Goal: Task Accomplishment & Management: Use online tool/utility

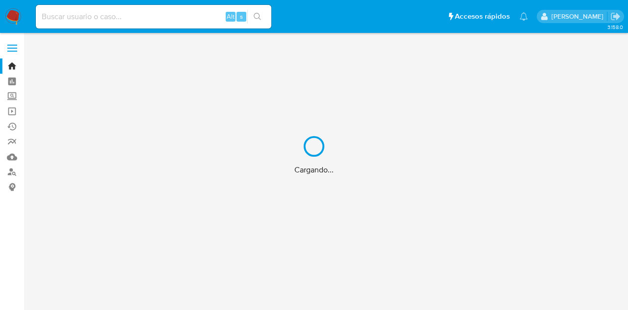
click at [14, 98] on div "Cargando..." at bounding box center [314, 155] width 628 height 310
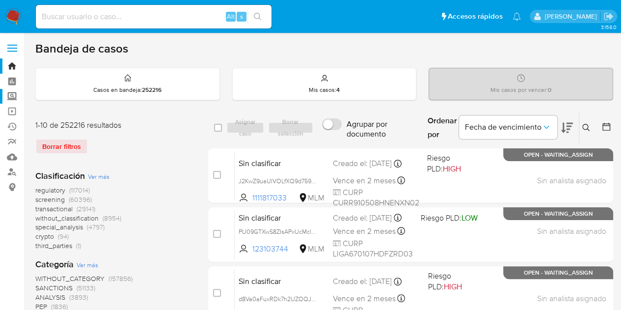
click at [7, 98] on label "Screening" at bounding box center [58, 96] width 117 height 15
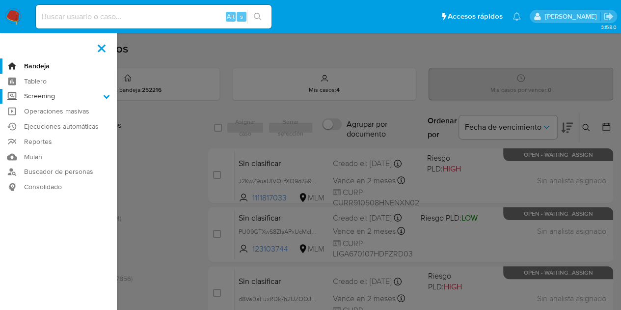
click at [0, 0] on input "Screening" at bounding box center [0, 0] width 0 height 0
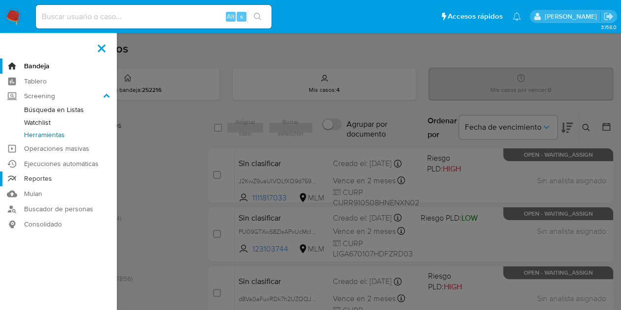
drag, startPoint x: 61, startPoint y: 135, endPoint x: 103, endPoint y: 175, distance: 58.0
click at [61, 135] on link "Herramientas" at bounding box center [58, 135] width 117 height 12
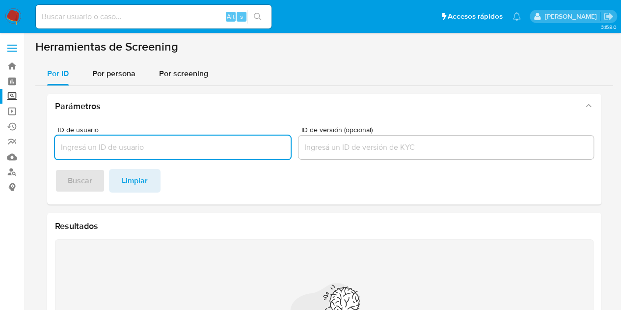
drag, startPoint x: 137, startPoint y: 74, endPoint x: 142, endPoint y: 85, distance: 12.8
click at [137, 73] on button "Por persona" at bounding box center [114, 74] width 67 height 24
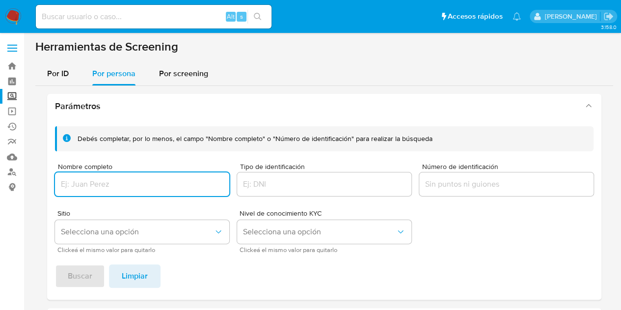
click at [140, 188] on input "Nombre completo" at bounding box center [142, 184] width 174 height 13
click at [78, 279] on span "Buscar" at bounding box center [80, 276] width 25 height 22
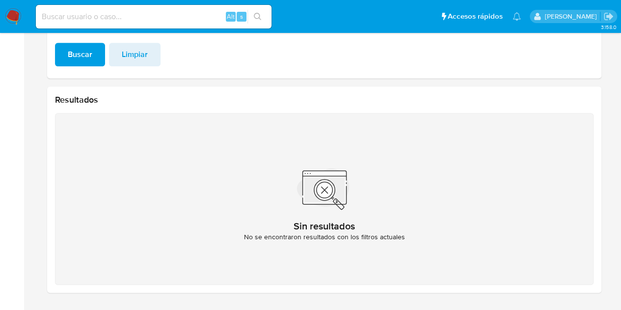
scroll to position [106, 0]
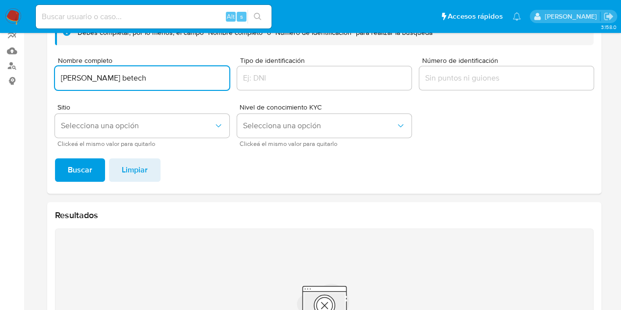
click at [163, 77] on input "[PERSON_NAME] betech" at bounding box center [142, 78] width 174 height 13
drag, startPoint x: 136, startPoint y: 76, endPoint x: 0, endPoint y: 78, distance: 136.5
click at [0, 78] on section "Bandeja Tablero Screening Búsqueda en Listas Watchlist Herramientas Operaciones…" at bounding box center [310, 176] width 621 height 564
click at [55, 158] on button "Buscar" at bounding box center [80, 170] width 50 height 24
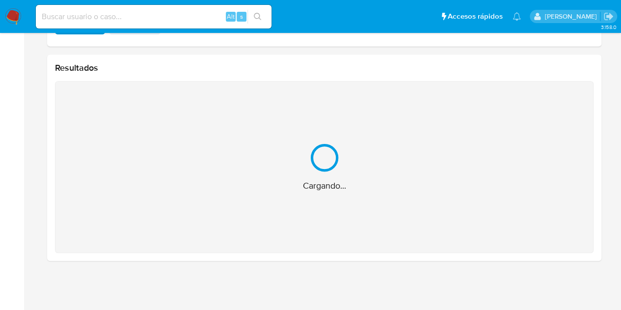
scroll to position [97, 0]
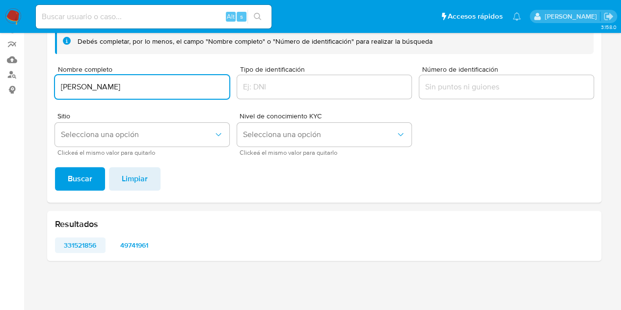
click at [73, 243] on span "331521856" at bounding box center [80, 245] width 37 height 14
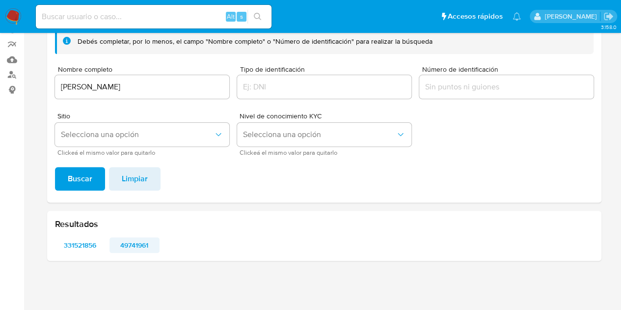
click at [140, 245] on span "49741961" at bounding box center [134, 245] width 37 height 14
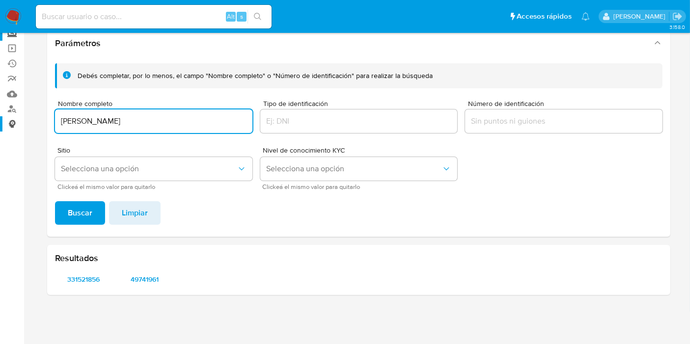
drag, startPoint x: 160, startPoint y: 125, endPoint x: 0, endPoint y: 121, distance: 159.6
click at [0, 121] on section "Bandeja Tablero Screening Búsqueda en Listas Watchlist Herramientas Operaciones…" at bounding box center [345, 141] width 690 height 408
click at [88, 216] on span "Buscar" at bounding box center [80, 213] width 25 height 22
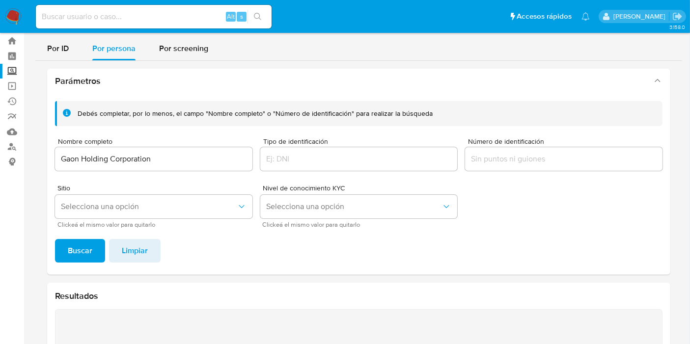
scroll to position [0, 0]
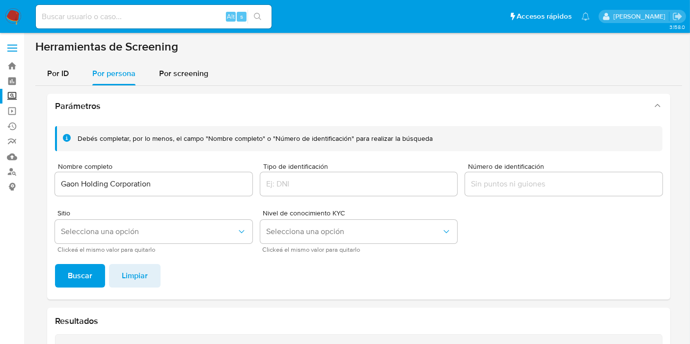
click at [182, 183] on input "Gaon Holding Corporation" at bounding box center [153, 184] width 197 height 13
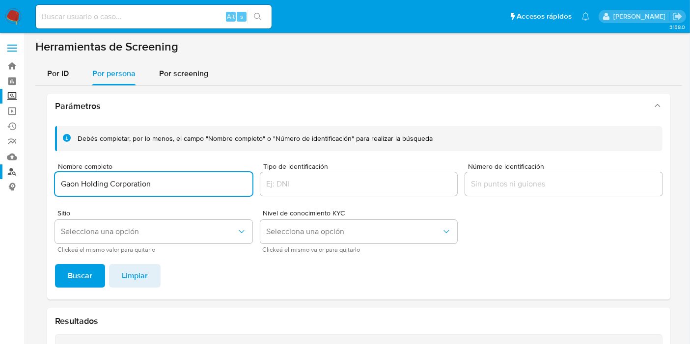
drag, startPoint x: 181, startPoint y: 179, endPoint x: 0, endPoint y: 170, distance: 180.9
click at [0, 170] on section "Bandeja Tablero Screening Búsqueda en Listas Watchlist Herramientas Operaciones…" at bounding box center [345, 282] width 690 height 564
click at [164, 186] on input "Gaon Holding Corporation" at bounding box center [153, 184] width 197 height 13
click at [181, 183] on input "Gaon Holding Corporation" at bounding box center [153, 184] width 197 height 13
click at [55, 264] on button "Buscar" at bounding box center [80, 276] width 50 height 24
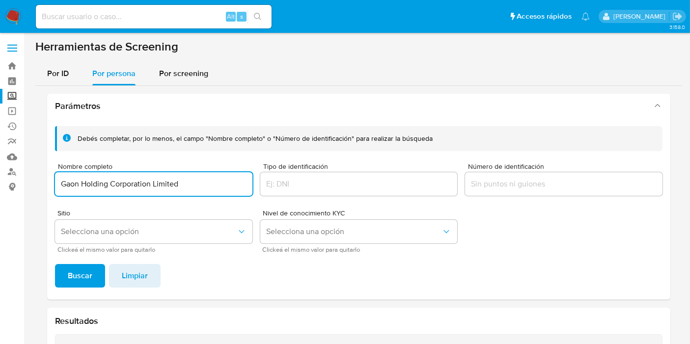
click at [91, 186] on input "Gaon Holding Corporation Limited" at bounding box center [153, 184] width 197 height 13
paste input "Karen Alejandra Aguilar Anaya"
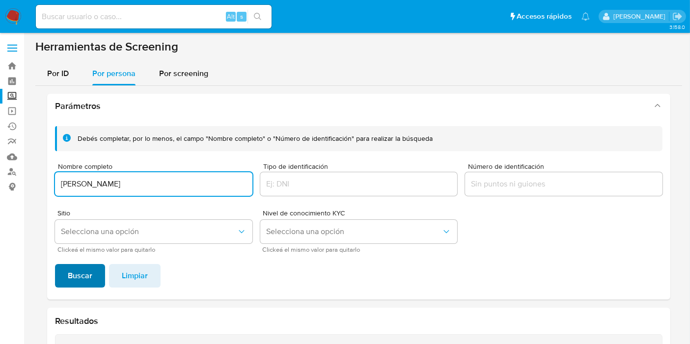
type input "Karen Alejandra Aguilar Anaya"
drag, startPoint x: 71, startPoint y: 274, endPoint x: 180, endPoint y: 343, distance: 128.4
click at [71, 273] on span "Buscar" at bounding box center [80, 276] width 25 height 22
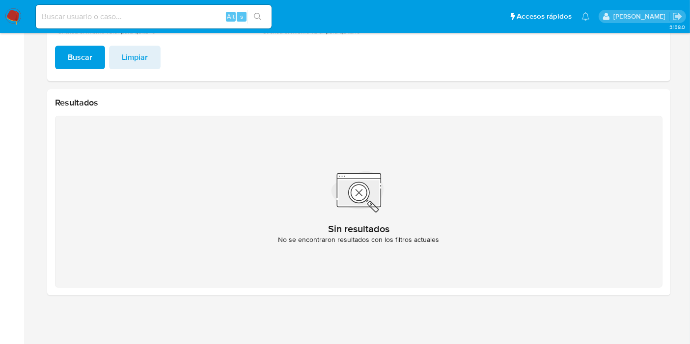
click at [107, 4] on div "Alt s" at bounding box center [154, 16] width 236 height 27
click at [107, 19] on input at bounding box center [154, 16] width 236 height 13
paste input "609389670"
click at [77, 14] on input "609389670" at bounding box center [154, 16] width 236 height 13
click at [102, 21] on input "609389670" at bounding box center [154, 16] width 236 height 13
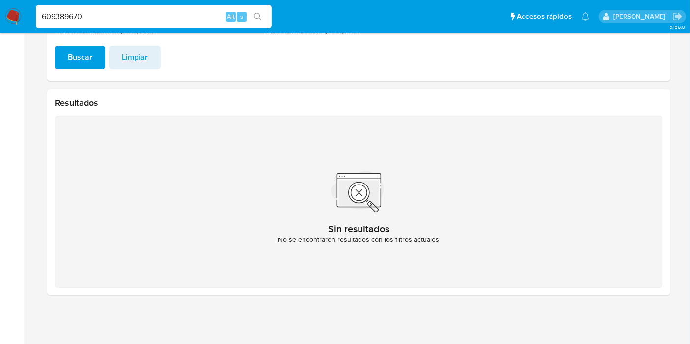
type input "609389670"
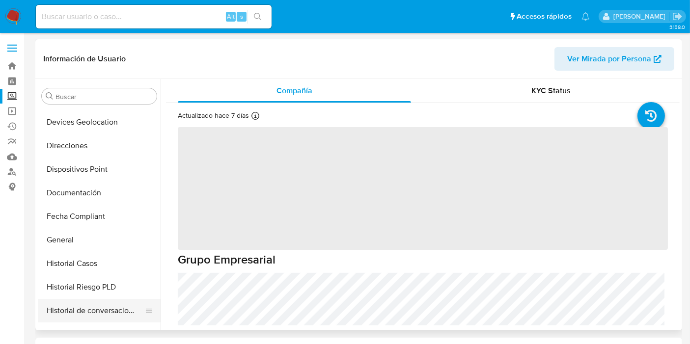
scroll to position [87, 0]
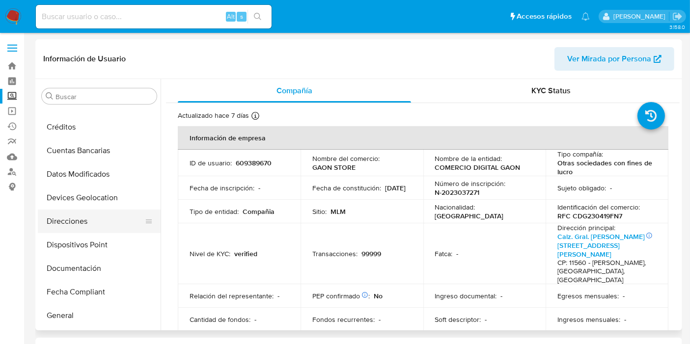
click at [84, 216] on button "Direcciones" at bounding box center [95, 222] width 115 height 24
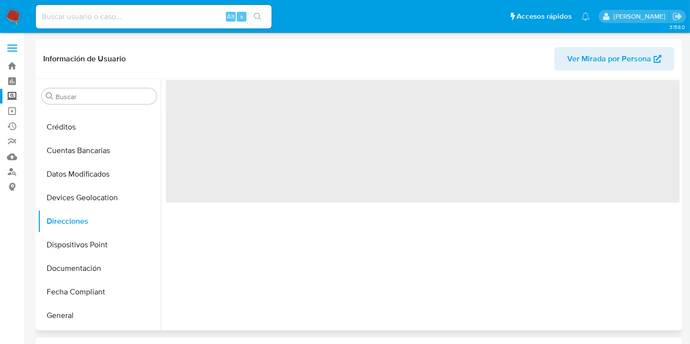
select select "10"
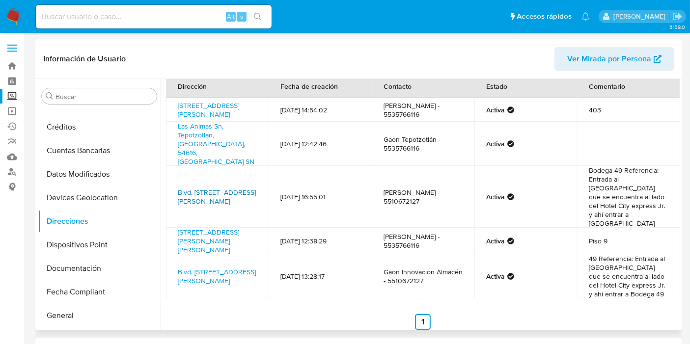
scroll to position [0, 0]
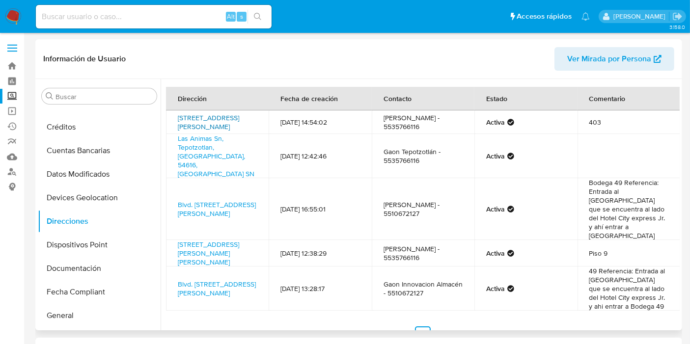
click at [217, 132] on link "Bosque De Radiatas 42, Cuajimalpa De Morelos, Distrito Federal, 05120, Mexico 42" at bounding box center [208, 122] width 61 height 19
click at [213, 200] on link "Blvd. Aeropuerto Miguel Alemán 160, Toluca, Estado De México, 52106, Mexico 160" at bounding box center [217, 209] width 78 height 19
click at [46, 241] on button "Dispositivos Point" at bounding box center [95, 245] width 115 height 24
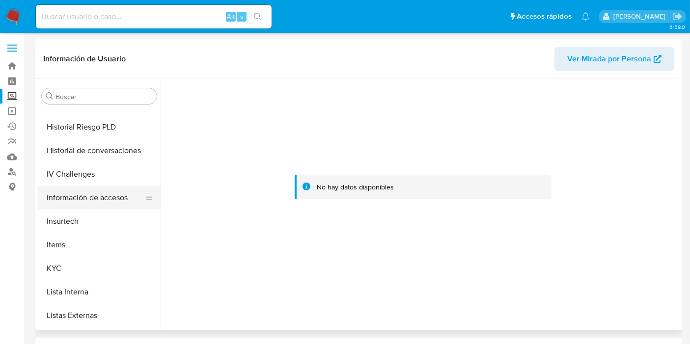
scroll to position [360, 0]
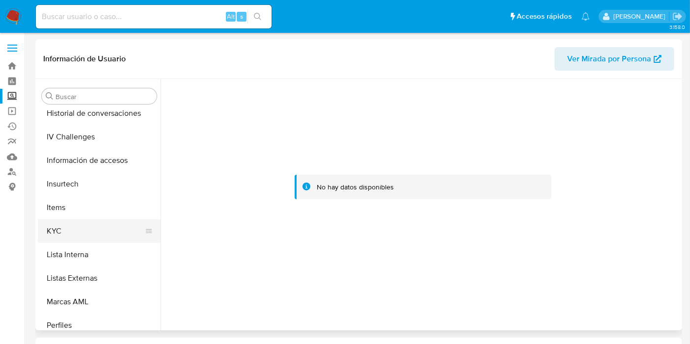
drag, startPoint x: 76, startPoint y: 212, endPoint x: 95, endPoint y: 229, distance: 25.4
click at [75, 213] on button "Items" at bounding box center [99, 208] width 123 height 24
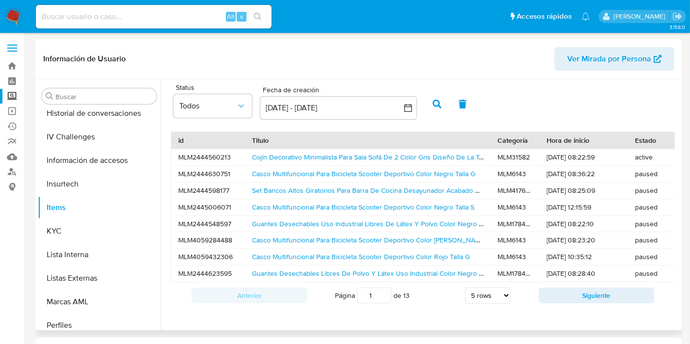
scroll to position [54, 0]
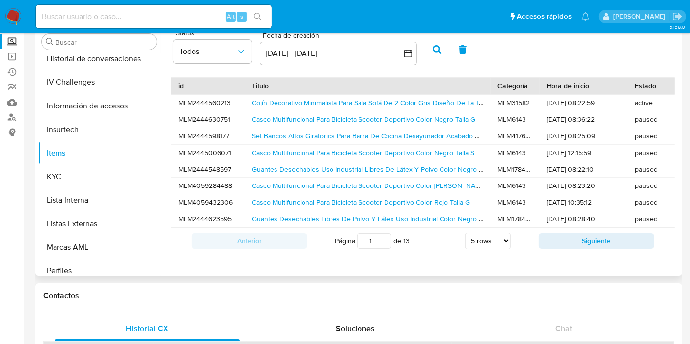
click at [500, 249] on select "5 rows 10 rows 20 rows 25 rows 50 rows 100 rows" at bounding box center [488, 241] width 46 height 17
click at [465, 240] on select "5 rows 10 rows 20 rows 25 rows 50 rows 100 rows" at bounding box center [488, 241] width 46 height 17
select select "5"
click at [548, 249] on button "Siguiente" at bounding box center [597, 241] width 116 height 16
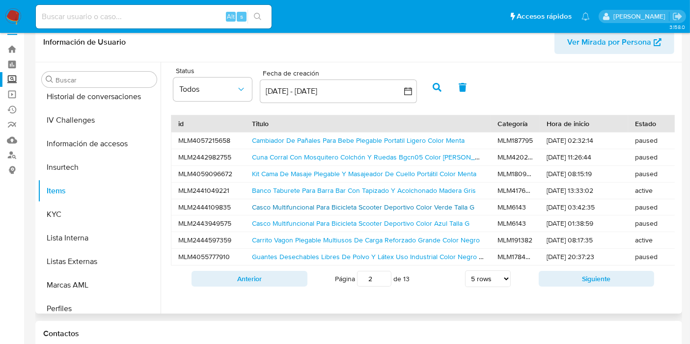
scroll to position [0, 0]
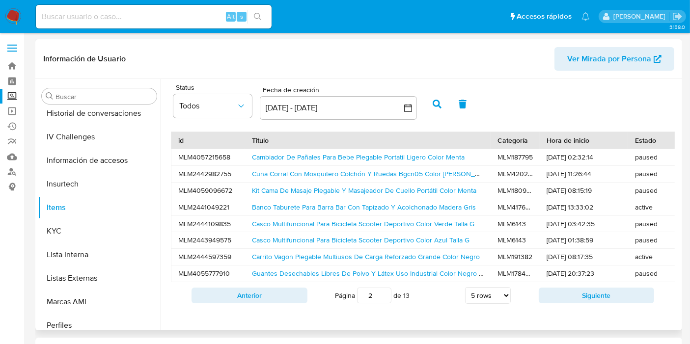
click at [584, 64] on span "Ver Mirada por Persona" at bounding box center [609, 59] width 84 height 24
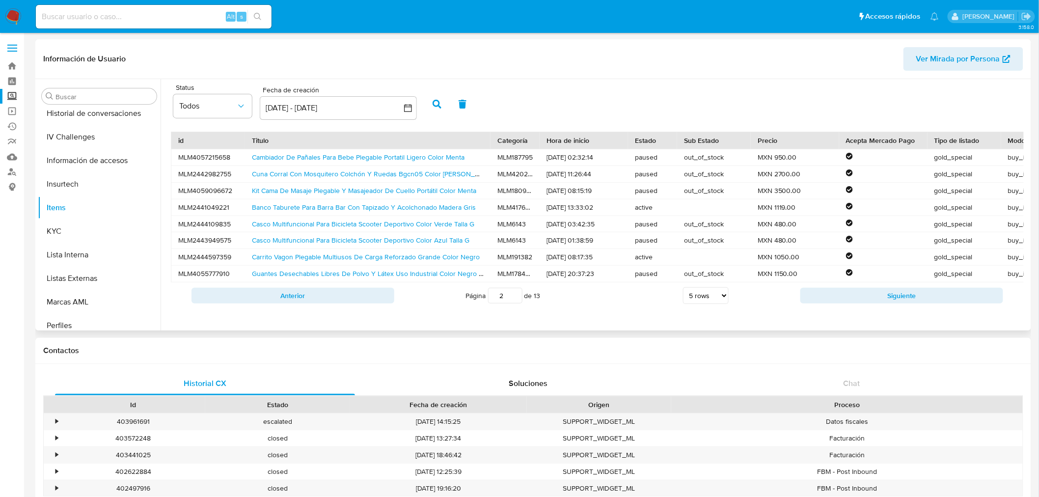
scroll to position [1, 0]
click at [621, 300] on button "Siguiente" at bounding box center [901, 296] width 203 height 16
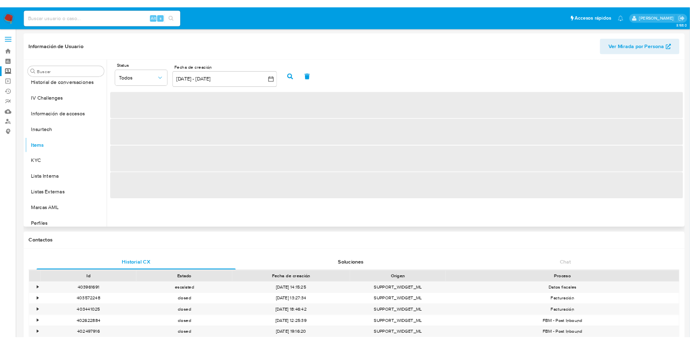
scroll to position [0, 0]
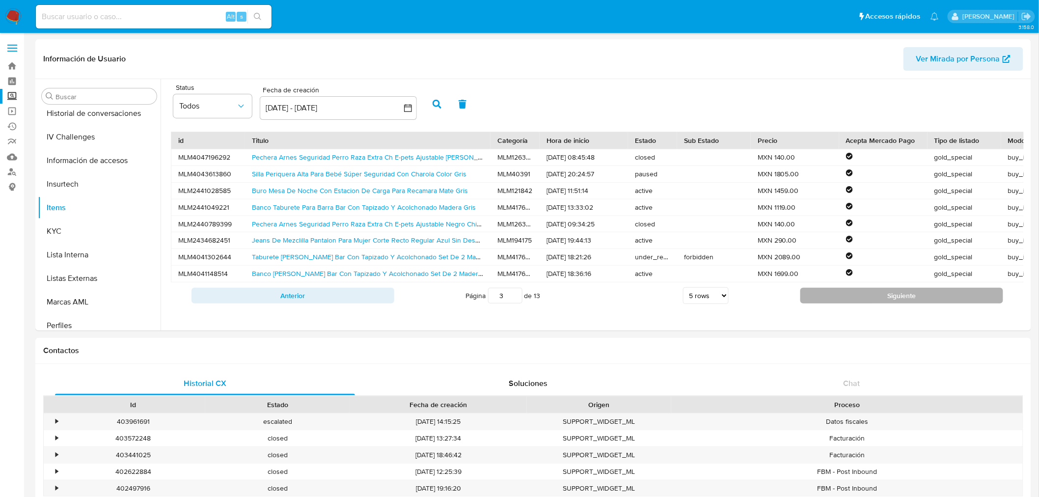
click at [621, 300] on button "Siguiente" at bounding box center [901, 296] width 203 height 16
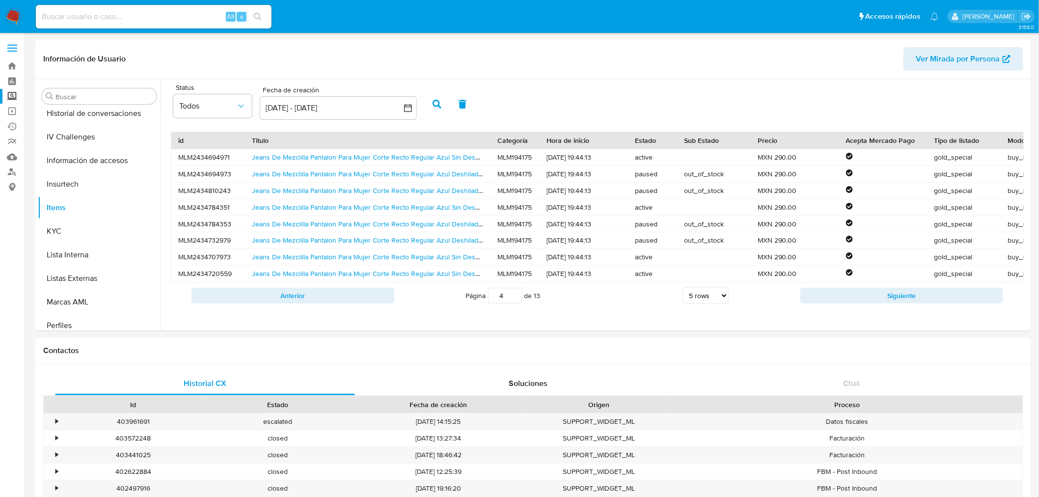
click at [621, 300] on button "Siguiente" at bounding box center [901, 296] width 203 height 16
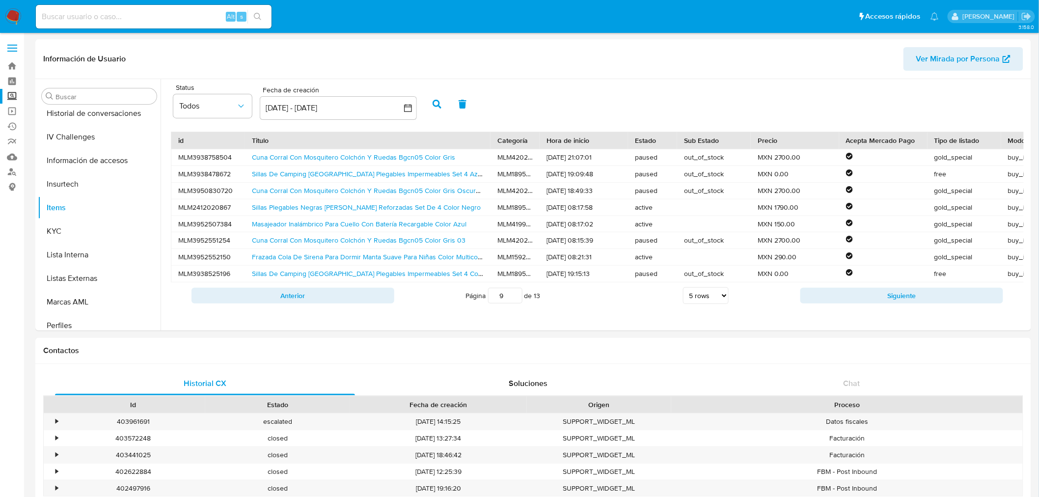
click at [621, 300] on button "Siguiente" at bounding box center [901, 296] width 203 height 16
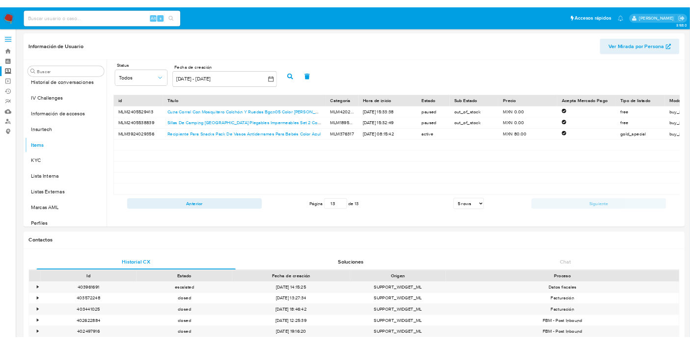
scroll to position [360, 0]
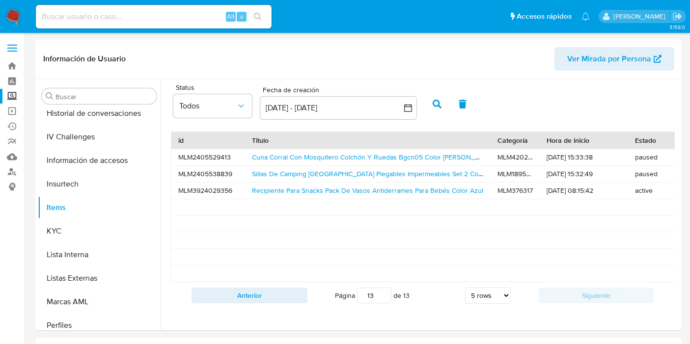
click at [178, 19] on input at bounding box center [154, 16] width 236 height 13
drag, startPoint x: 8, startPoint y: 103, endPoint x: 13, endPoint y: 101, distance: 5.5
click at [7, 104] on link "Operaciones masivas" at bounding box center [58, 111] width 117 height 15
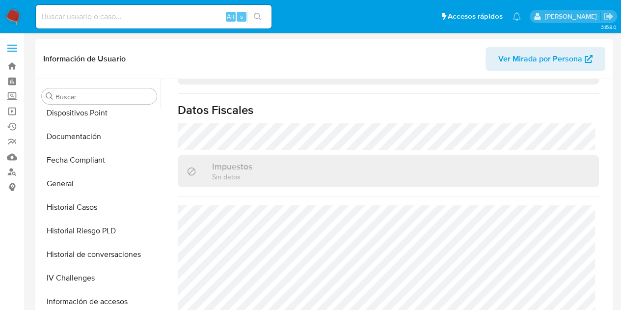
scroll to position [218, 0]
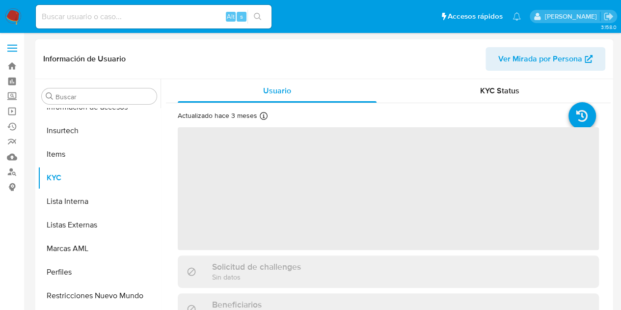
scroll to position [415, 0]
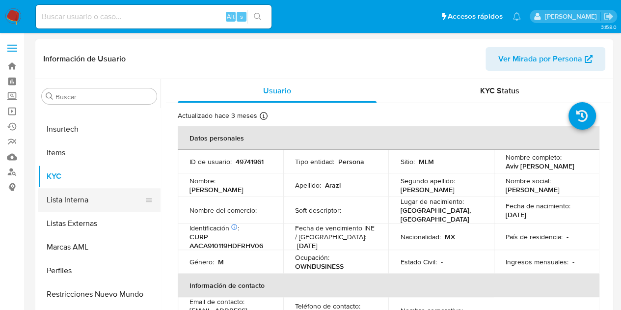
select select "10"
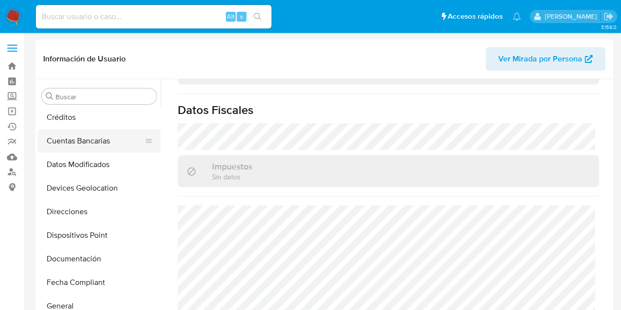
scroll to position [98, 0]
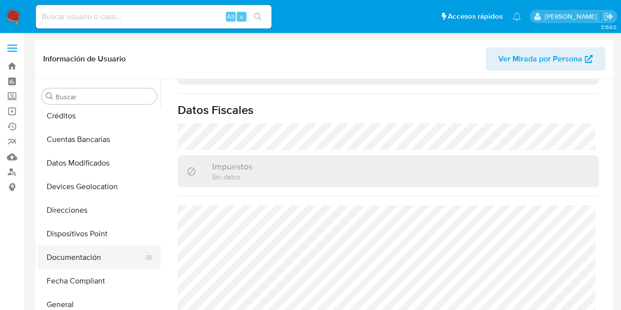
click at [76, 257] on button "Documentación" at bounding box center [95, 257] width 115 height 24
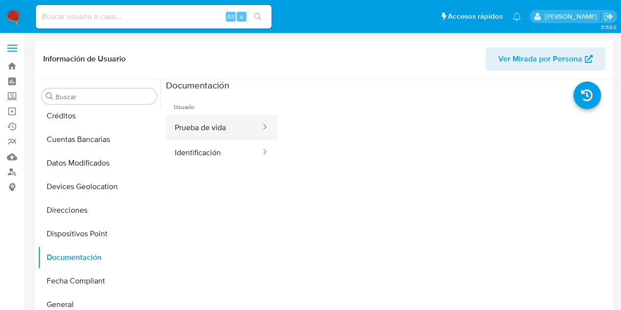
click at [206, 131] on button "Prueba de vida" at bounding box center [214, 127] width 96 height 25
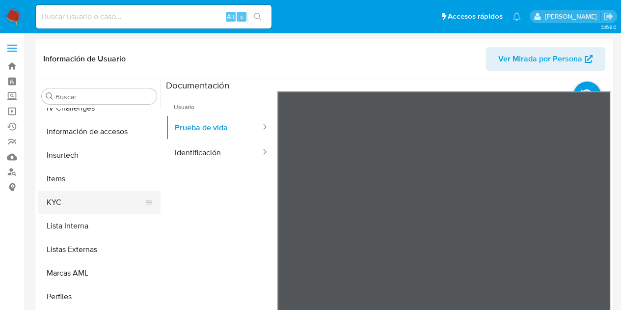
scroll to position [393, 0]
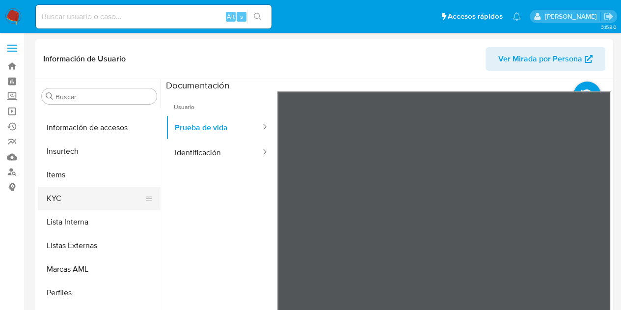
click at [76, 190] on button "KYC" at bounding box center [95, 199] width 115 height 24
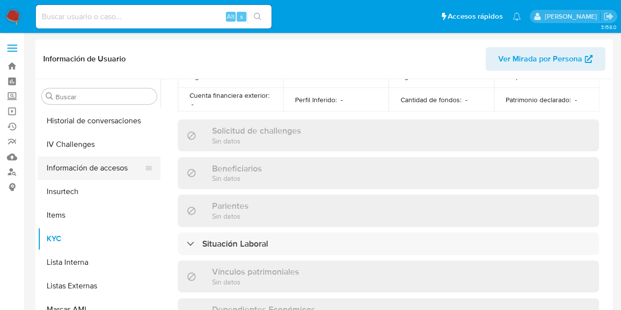
scroll to position [268, 0]
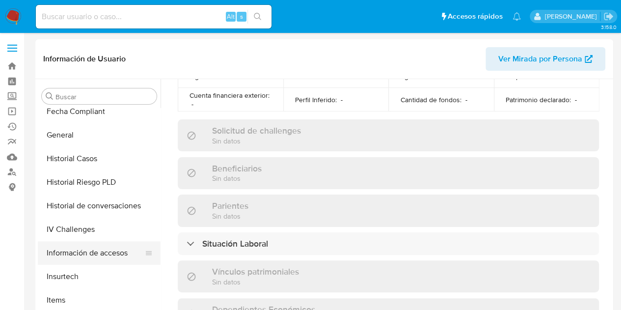
click at [101, 253] on button "Información de accesos" at bounding box center [95, 253] width 115 height 24
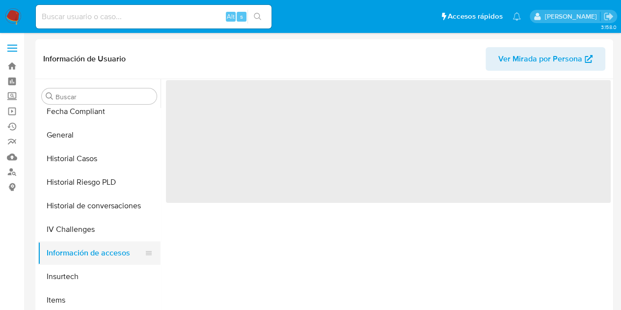
scroll to position [0, 0]
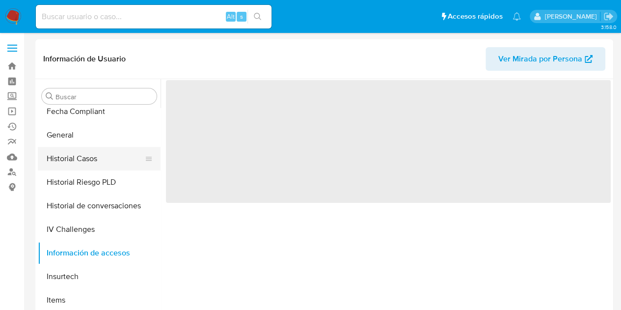
drag, startPoint x: 100, startPoint y: 160, endPoint x: 291, endPoint y: 269, distance: 220.1
click at [100, 160] on button "Historial Casos" at bounding box center [99, 159] width 123 height 24
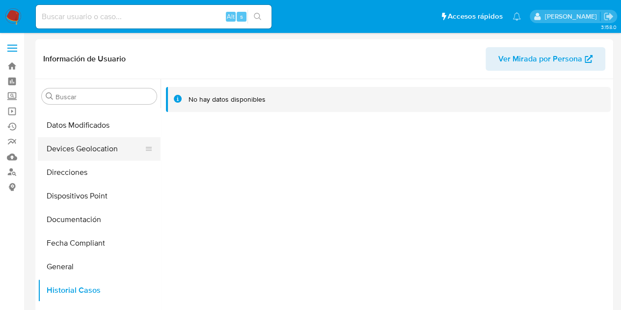
scroll to position [295, 0]
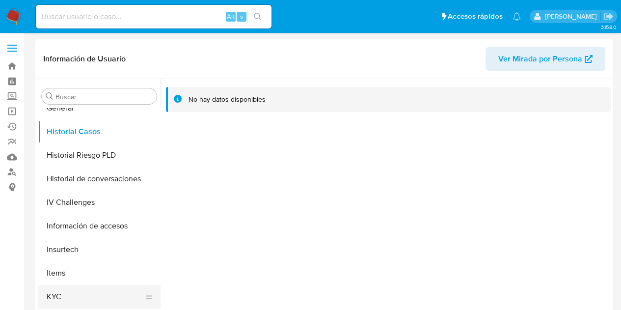
click at [67, 293] on button "KYC" at bounding box center [95, 297] width 115 height 24
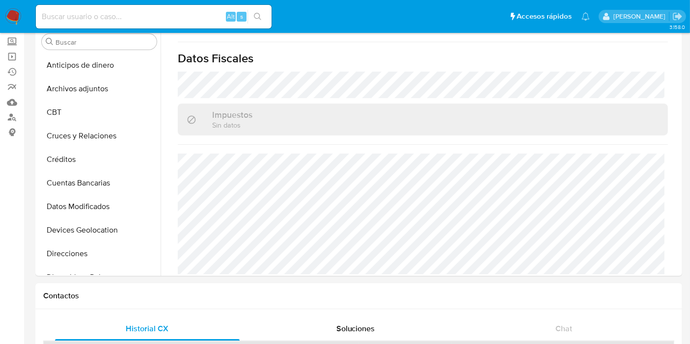
scroll to position [0, 0]
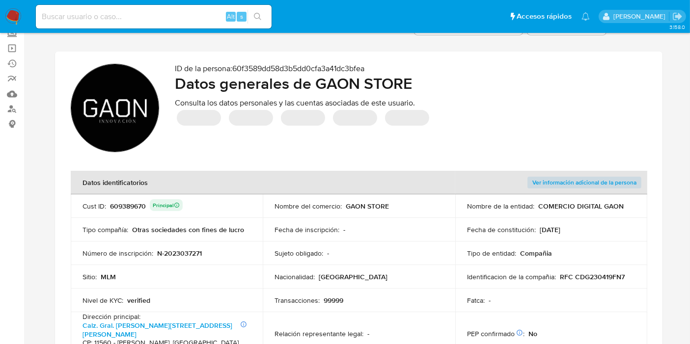
scroll to position [109, 0]
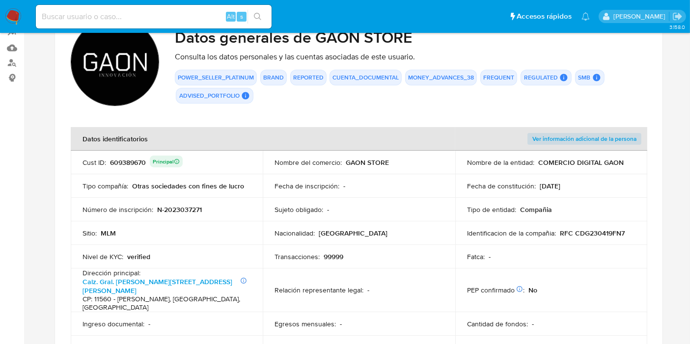
click at [129, 75] on img at bounding box center [115, 62] width 88 height 88
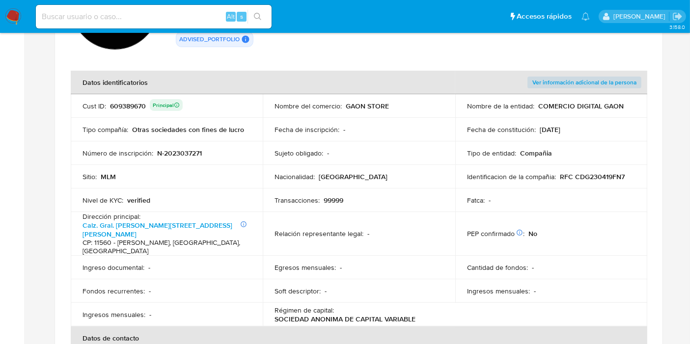
scroll to position [163, 0]
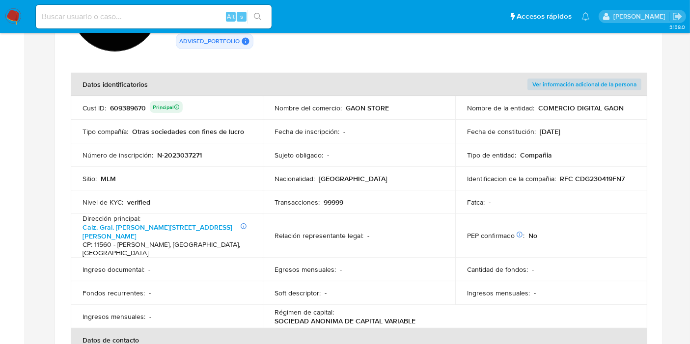
drag, startPoint x: 401, startPoint y: 110, endPoint x: 349, endPoint y: 111, distance: 52.6
click at [349, 111] on div "Nombre del comercio : GAON STORE" at bounding box center [358, 108] width 168 height 9
click at [390, 108] on div "Nombre del comercio : GAON STORE" at bounding box center [358, 108] width 168 height 9
drag, startPoint x: 391, startPoint y: 108, endPoint x: 342, endPoint y: 110, distance: 49.1
click at [342, 110] on div "Nombre del comercio : GAON STORE" at bounding box center [358, 108] width 168 height 9
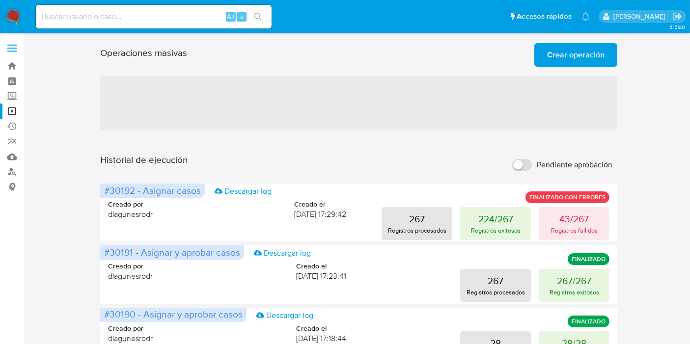
drag, startPoint x: 14, startPoint y: 96, endPoint x: 27, endPoint y: 109, distance: 18.4
click at [14, 96] on label "Screening" at bounding box center [58, 96] width 117 height 15
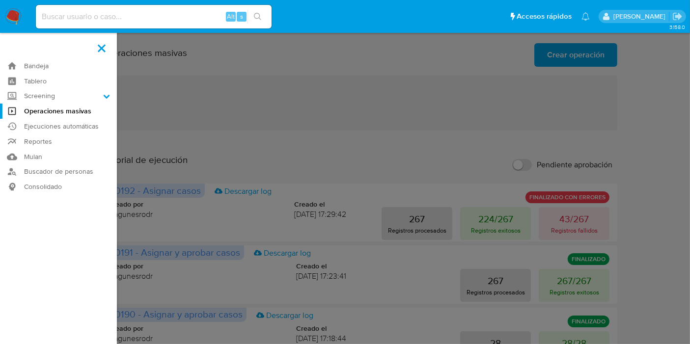
click at [0, 0] on input "Screening" at bounding box center [0, 0] width 0 height 0
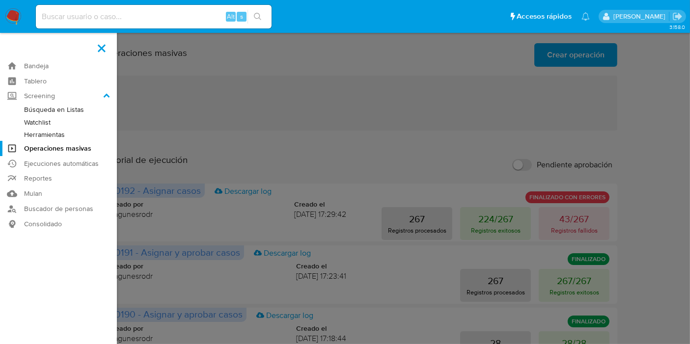
click at [44, 133] on link "Herramientas" at bounding box center [58, 135] width 117 height 12
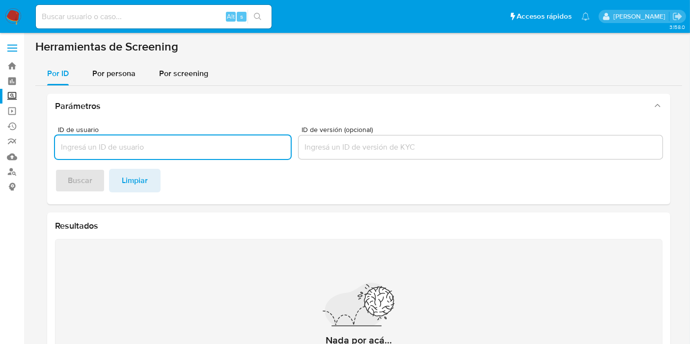
click at [192, 148] on input "ID de usuario" at bounding box center [173, 147] width 236 height 13
click at [117, 72] on span "Por persona" at bounding box center [113, 73] width 43 height 11
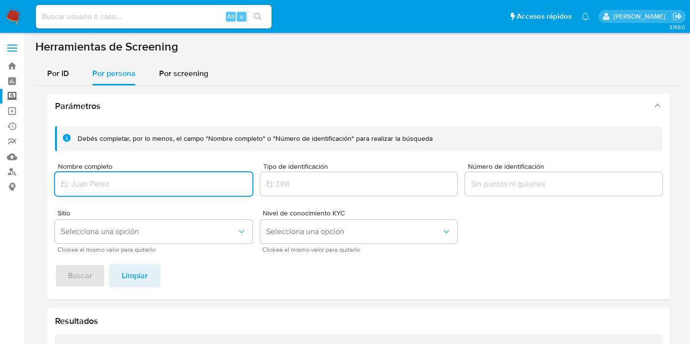
click at [126, 189] on input "Nombre completo" at bounding box center [153, 184] width 197 height 13
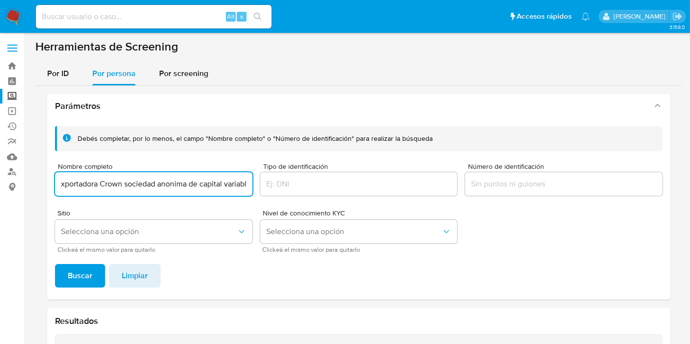
scroll to position [0, 60]
click at [89, 277] on span "Buscar" at bounding box center [80, 276] width 25 height 22
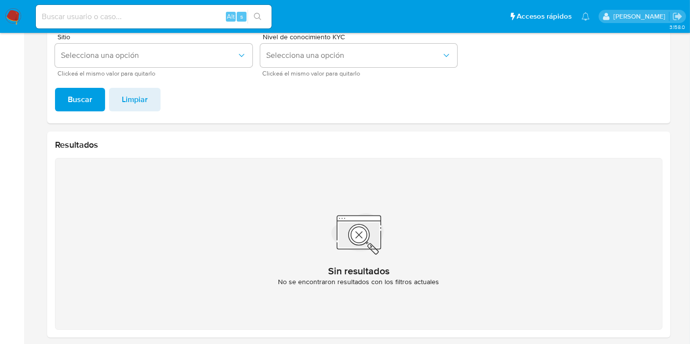
scroll to position [55, 0]
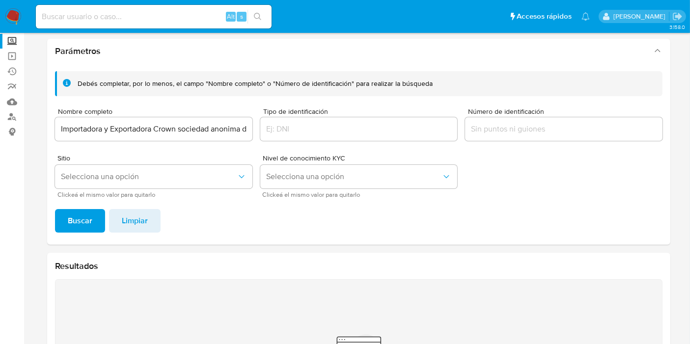
click at [198, 128] on input "Importadora y Exportadora Crown sociedad anonima de capital variable" at bounding box center [153, 129] width 197 height 13
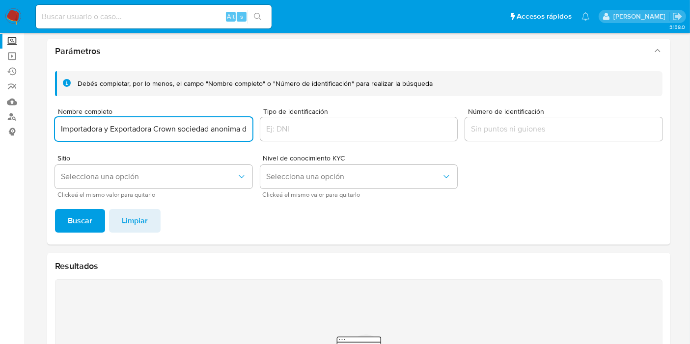
click at [225, 128] on input "Importadora y Exportadora Crown sociedad anonima de capital variable" at bounding box center [153, 129] width 197 height 13
click at [67, 212] on button "Buscar" at bounding box center [80, 221] width 50 height 24
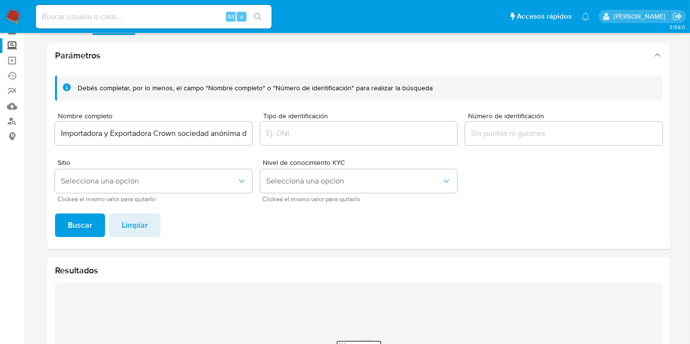
scroll to position [0, 0]
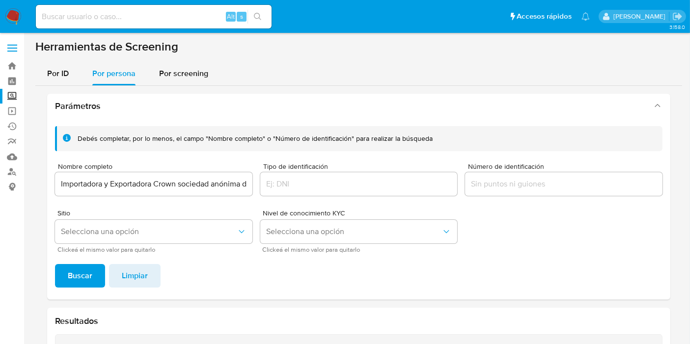
click at [207, 193] on div "Importadora y Exportadora Crown sociedad anónima de capital variable" at bounding box center [153, 184] width 197 height 24
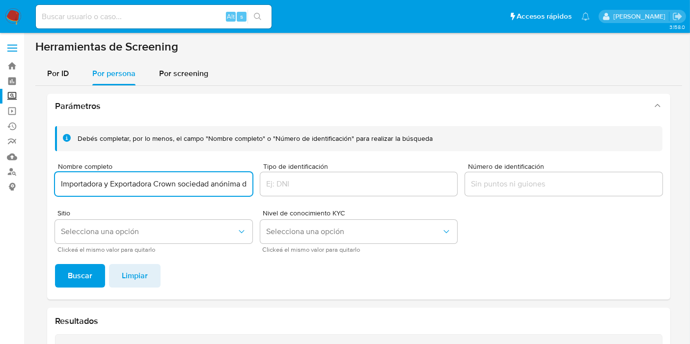
scroll to position [0, 60]
drag, startPoint x: 181, startPoint y: 186, endPoint x: 409, endPoint y: 187, distance: 228.3
click at [409, 187] on div "Debés completar, por lo menos, el campo "Nombre completo" o "Número de identifi…" at bounding box center [358, 189] width 607 height 126
click at [72, 278] on span "Buscar" at bounding box center [80, 276] width 25 height 22
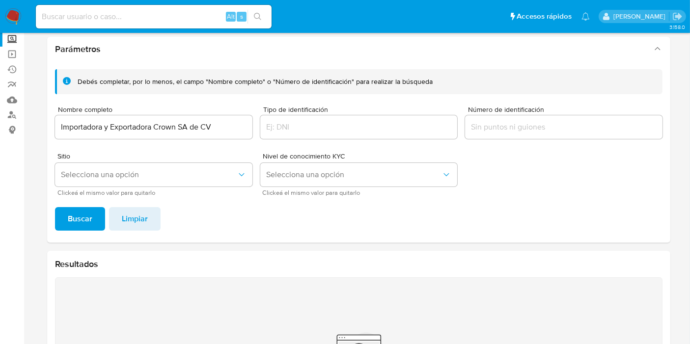
scroll to position [55, 0]
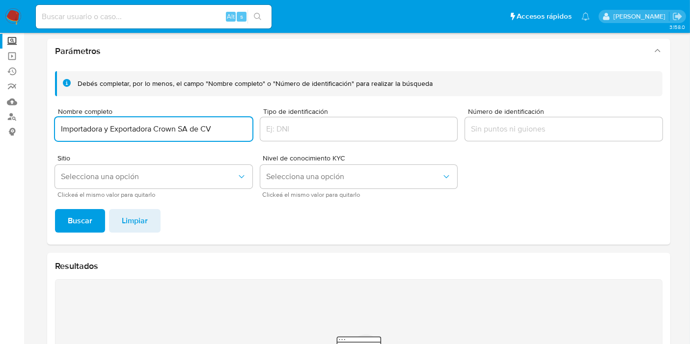
click at [209, 131] on input "Importadora y Exportadora Crown SA de CV" at bounding box center [153, 129] width 197 height 13
click at [213, 130] on input "Importadora y Exportadora Crown SA de CV" at bounding box center [153, 129] width 197 height 13
click at [55, 209] on button "Buscar" at bounding box center [80, 221] width 50 height 24
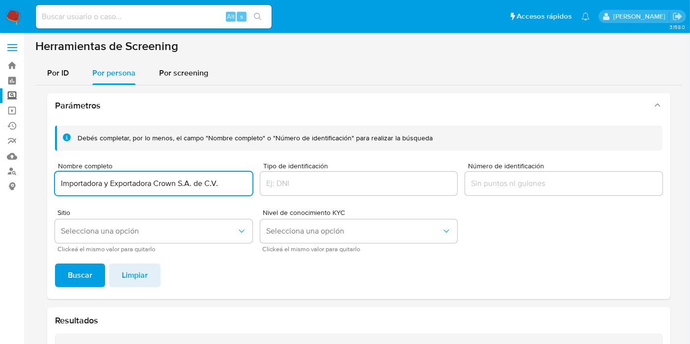
scroll to position [0, 0]
drag, startPoint x: 245, startPoint y: 185, endPoint x: 179, endPoint y: 187, distance: 65.3
click at [179, 187] on input "Importadora y Exportadora Crown S.A. de C.V." at bounding box center [153, 184] width 197 height 13
type input "Importadora y Exportadora Crown"
click at [55, 264] on button "Buscar" at bounding box center [80, 276] width 50 height 24
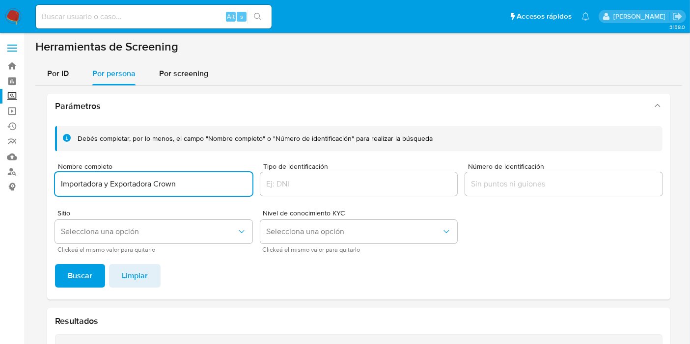
scroll to position [218, 0]
